Goal: Information Seeking & Learning: Find contact information

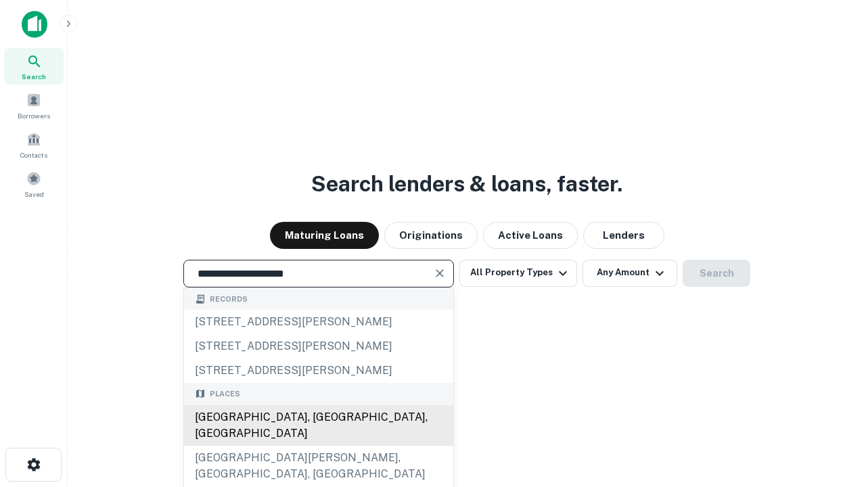
click at [318, 446] on div "Santa Monica, CA, USA" at bounding box center [318, 425] width 269 height 41
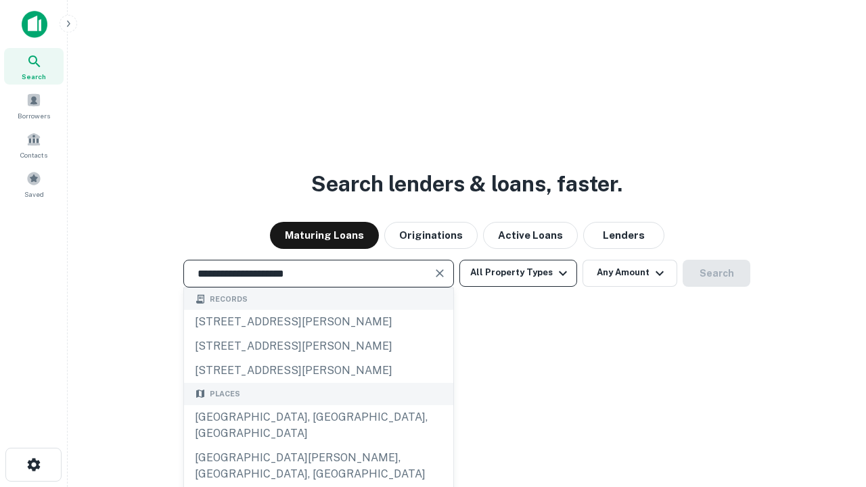
type input "**********"
click at [518, 273] on button "All Property Types" at bounding box center [518, 273] width 118 height 27
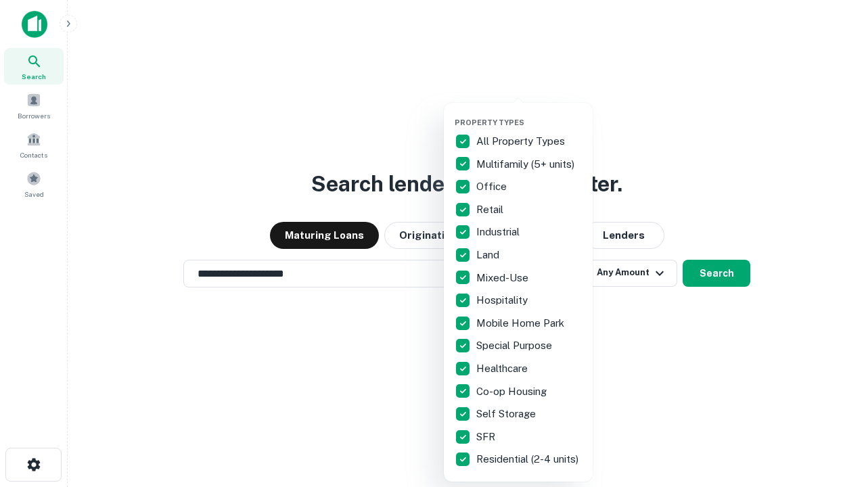
click at [529, 114] on button "button" at bounding box center [529, 114] width 149 height 1
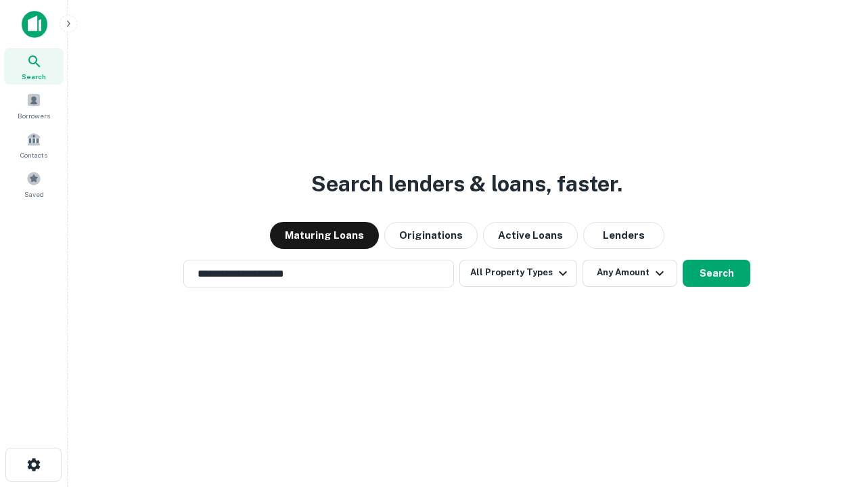
scroll to position [8, 163]
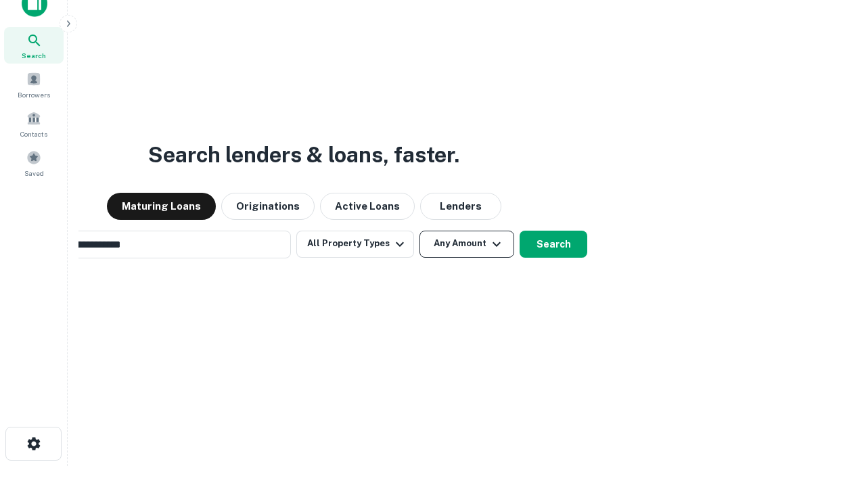
click at [419, 231] on button "Any Amount" at bounding box center [466, 244] width 95 height 27
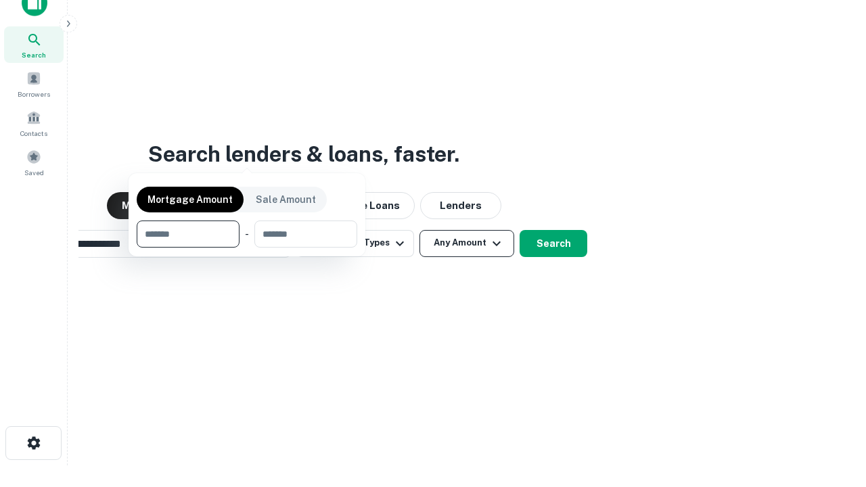
scroll to position [97, 383]
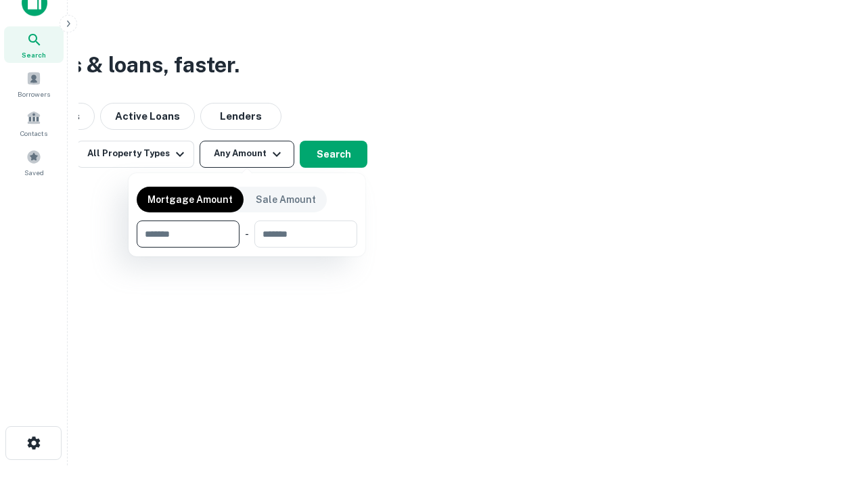
type input "*******"
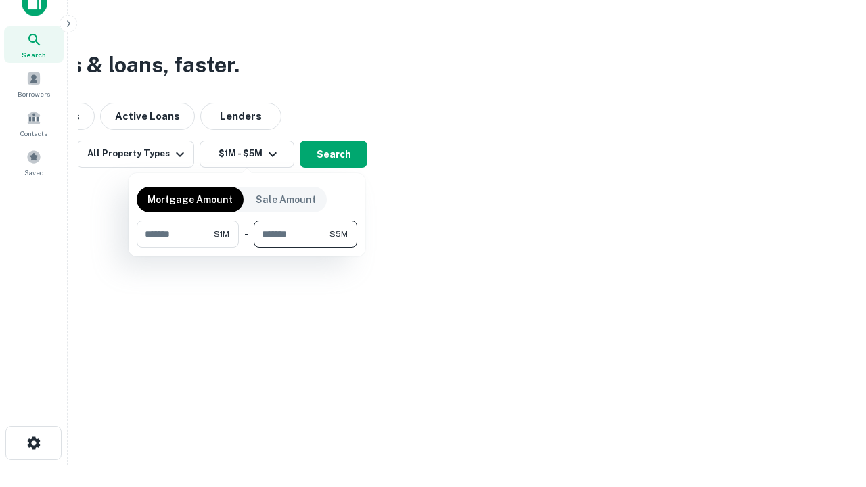
type input "*******"
click at [247, 248] on button "button" at bounding box center [247, 248] width 221 height 1
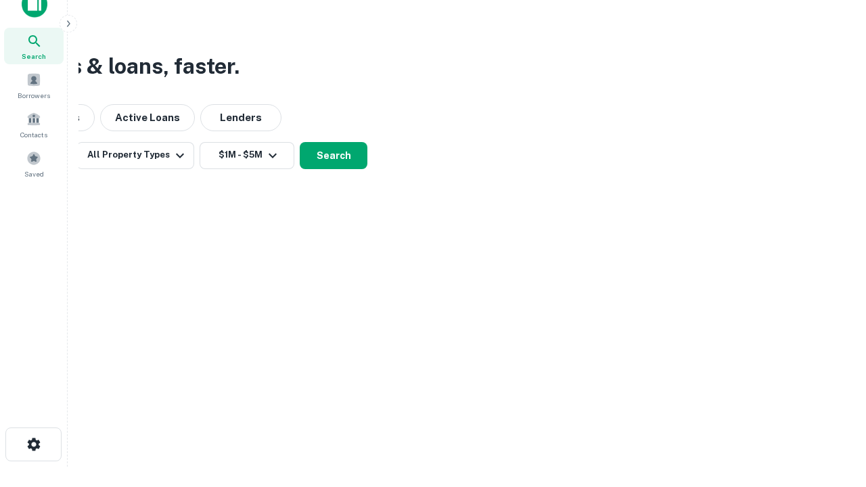
scroll to position [8, 250]
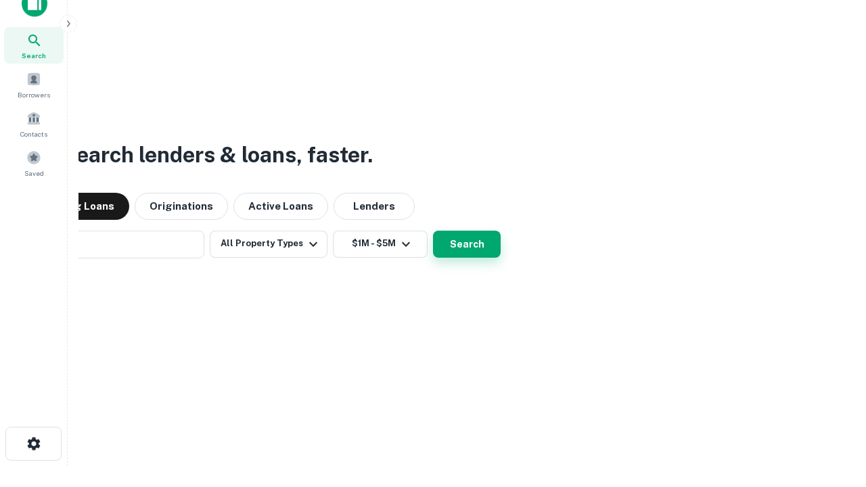
click at [433, 231] on button "Search" at bounding box center [467, 244] width 68 height 27
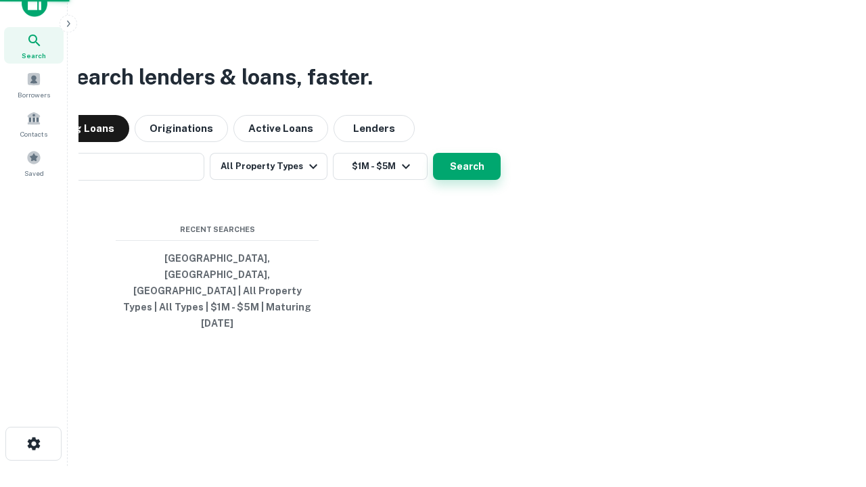
scroll to position [36, 383]
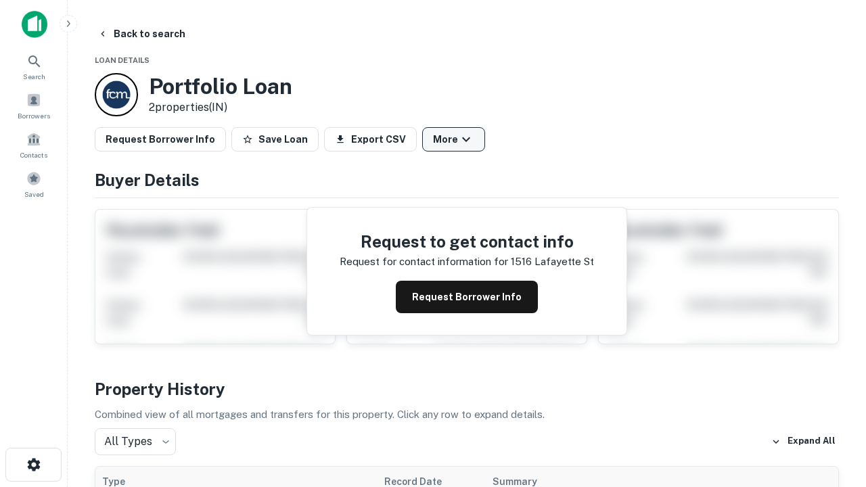
click at [453, 139] on button "More" at bounding box center [453, 139] width 63 height 24
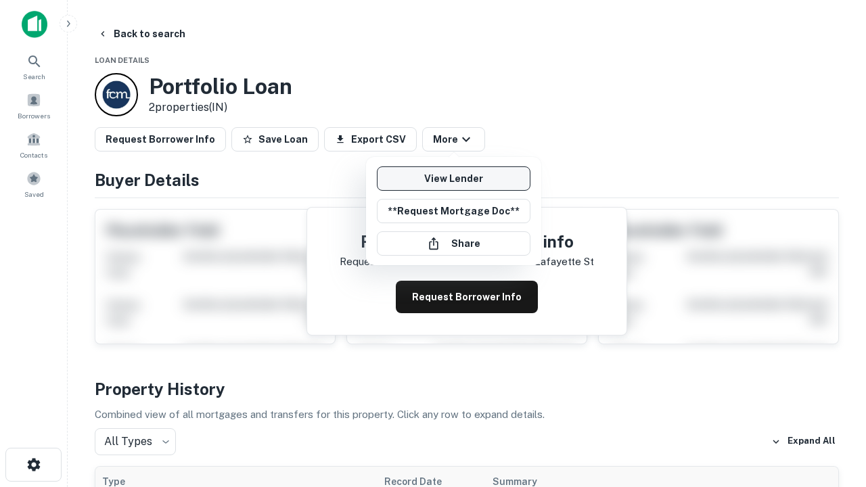
click at [453, 179] on link "View Lender" at bounding box center [454, 178] width 154 height 24
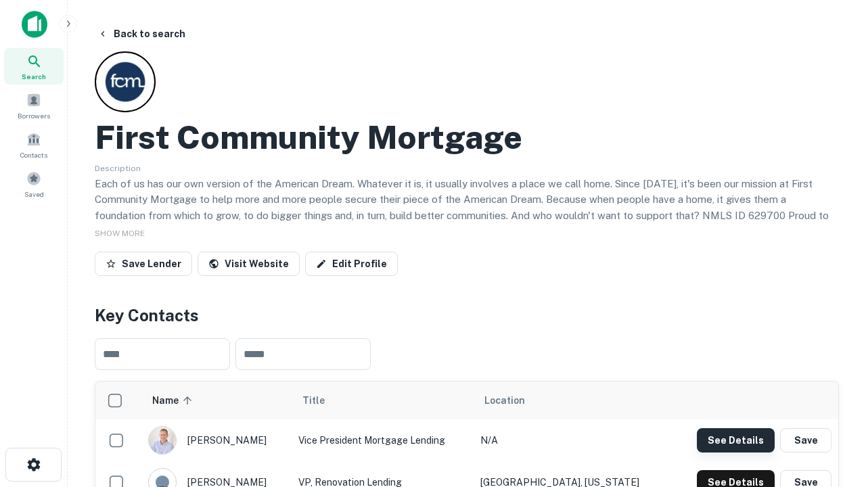
click at [735, 440] on button "See Details" at bounding box center [736, 440] width 78 height 24
click at [33, 465] on icon "button" at bounding box center [34, 465] width 16 height 16
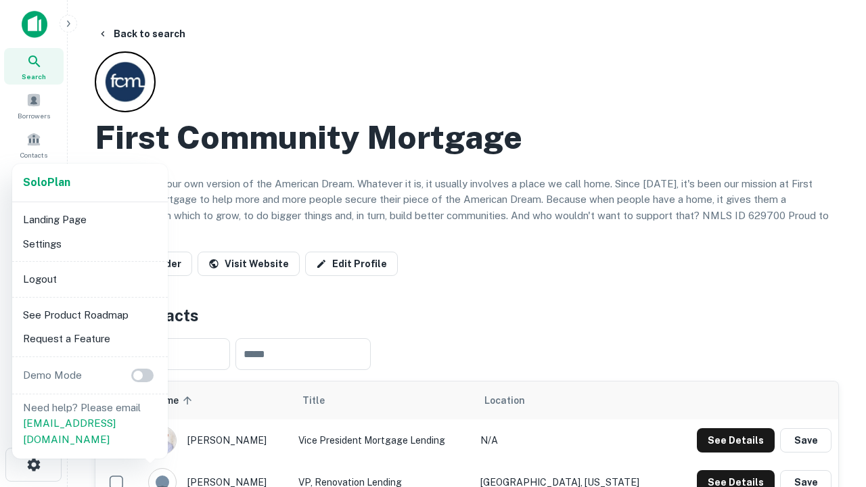
click at [89, 279] on li "Logout" at bounding box center [90, 279] width 145 height 24
